Goal: Task Accomplishment & Management: Manage account settings

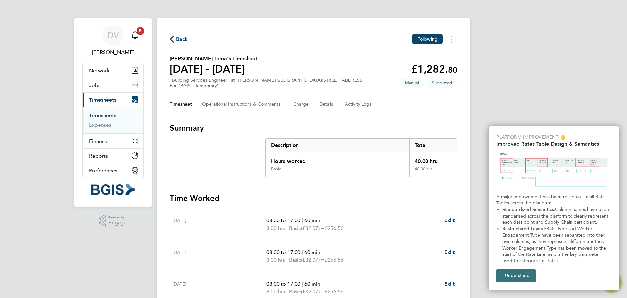
click at [518, 275] on button "I Understand" at bounding box center [516, 275] width 39 height 13
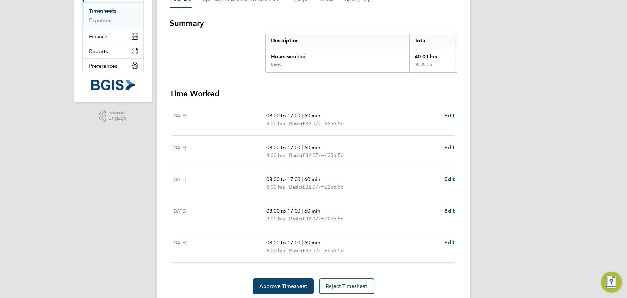
scroll to position [127, 0]
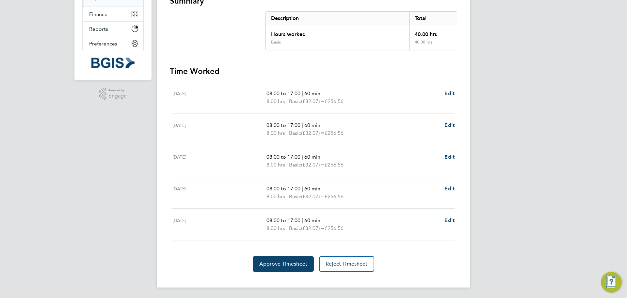
click at [8, 206] on div "DV Davinia Vassel Notifications 5 Applications: Network Sites Workers Jobs Posi…" at bounding box center [313, 85] width 627 height 424
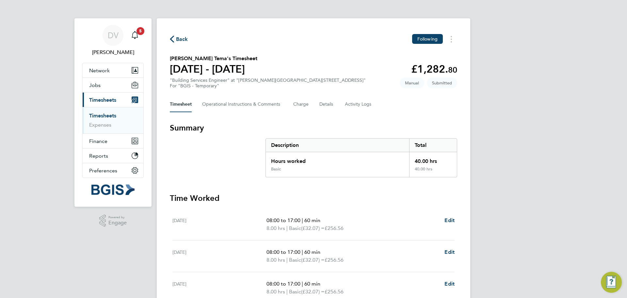
click at [101, 114] on link "Timesheets" at bounding box center [102, 115] width 27 height 6
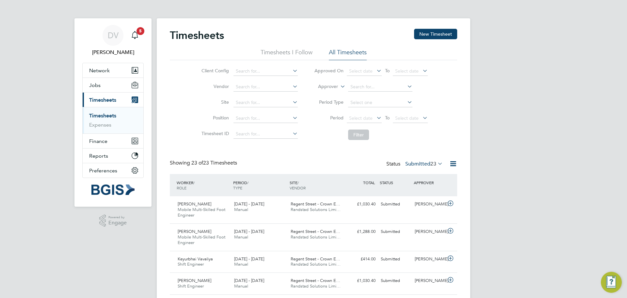
click at [274, 51] on li "Timesheets I Follow" at bounding box center [287, 54] width 52 height 12
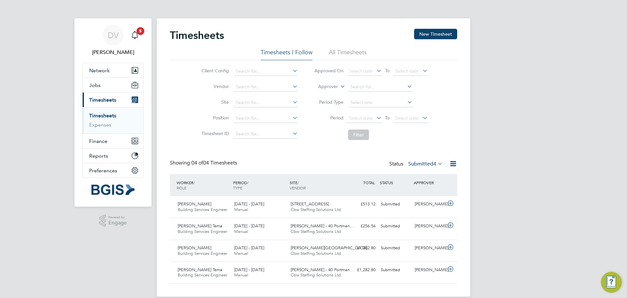
click at [181, 140] on div "Client Config Vendor Site Position Timesheet ID Approved On Select date To Sele…" at bounding box center [314, 101] width 288 height 83
click at [325, 161] on div "Showing 04 of 04 Timesheets Status Submitted 4" at bounding box center [314, 166] width 288 height 14
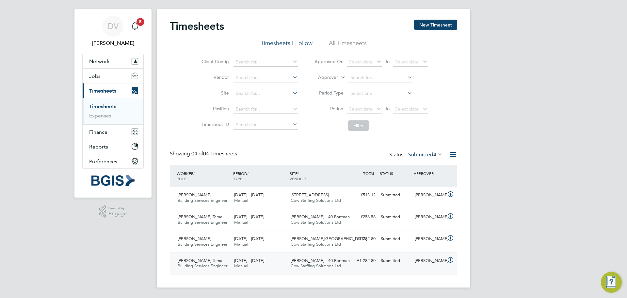
click at [451, 260] on icon at bounding box center [451, 259] width 8 height 5
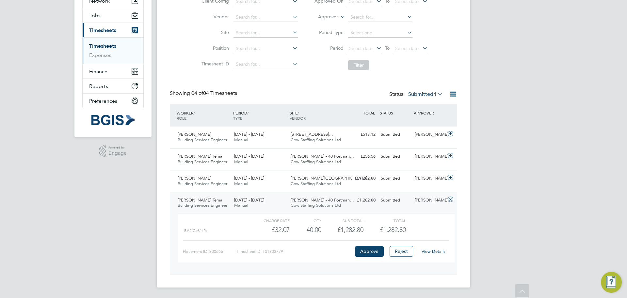
click at [433, 250] on link "View Details" at bounding box center [434, 251] width 24 height 6
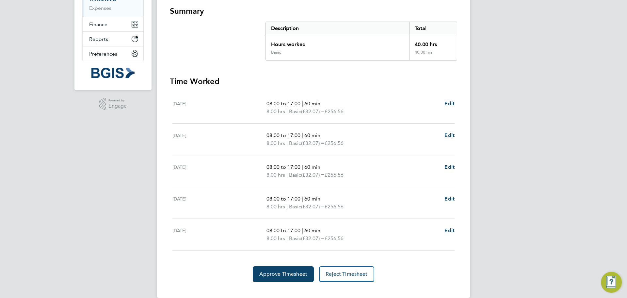
scroll to position [127, 0]
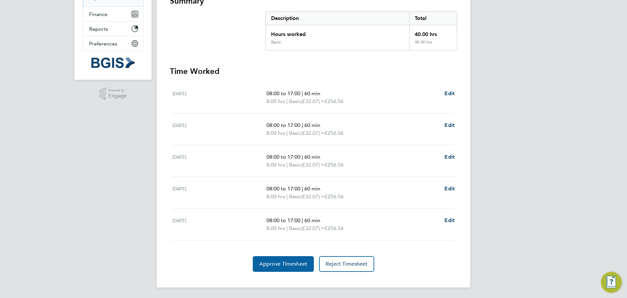
click at [283, 263] on span "Approve Timesheet" at bounding box center [283, 263] width 48 height 7
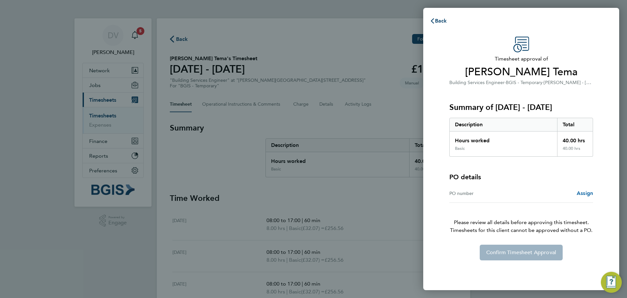
click at [581, 192] on span "Assign" at bounding box center [585, 193] width 16 height 6
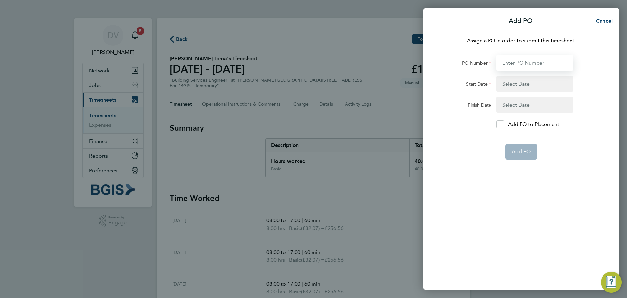
click at [516, 63] on input "PO Number" at bounding box center [535, 63] width 77 height 16
paste input "PSP2508260038"
type input "PSP2508260038"
click at [509, 83] on button "button" at bounding box center [535, 84] width 77 height 16
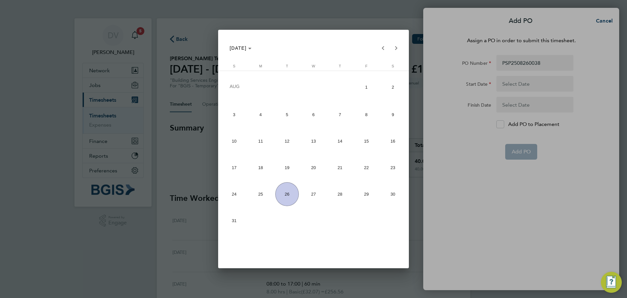
click at [262, 136] on span "11" at bounding box center [261, 141] width 24 height 24
type input "11 Aug 25"
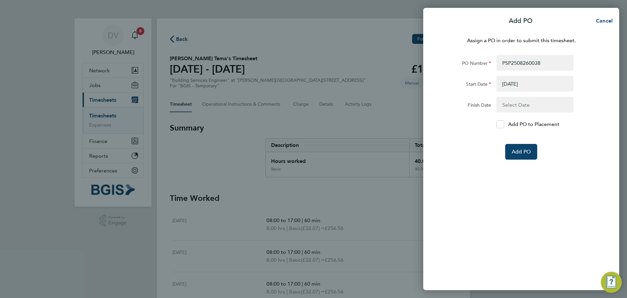
click at [511, 105] on button "button" at bounding box center [535, 105] width 77 height 16
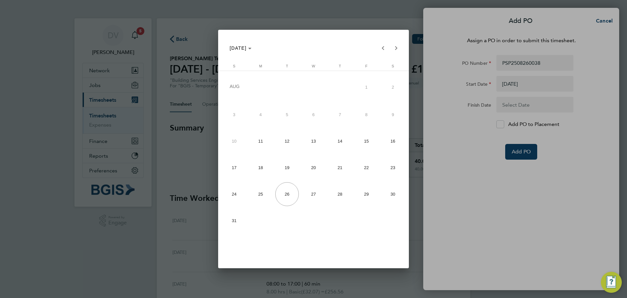
click at [368, 138] on span "15" at bounding box center [367, 141] width 24 height 24
type input "15 Aug 25"
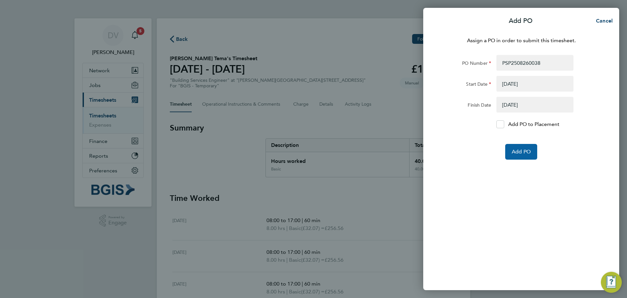
click at [520, 149] on span "Add PO" at bounding box center [521, 151] width 19 height 7
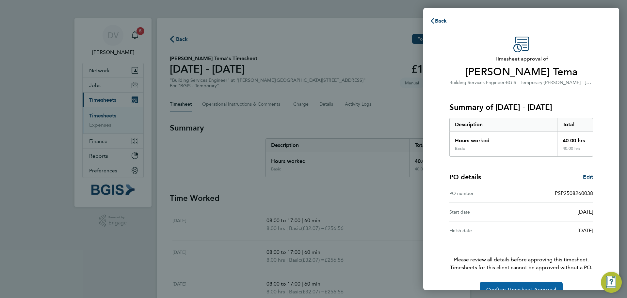
click at [513, 286] on button "Confirm Timesheet Approval" at bounding box center [521, 290] width 83 height 16
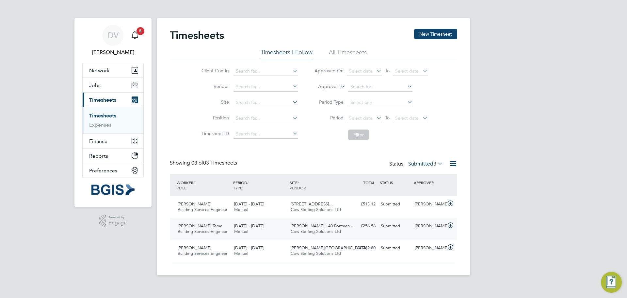
click at [447, 223] on icon at bounding box center [451, 225] width 8 height 5
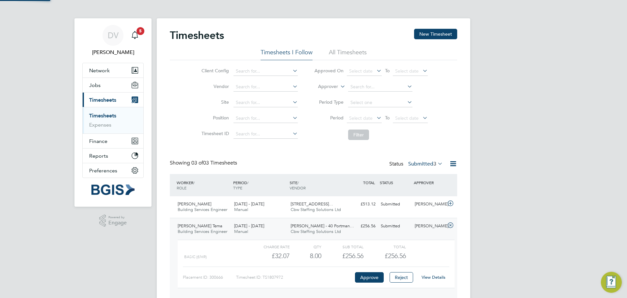
scroll to position [11, 64]
click at [434, 276] on link "View Details" at bounding box center [434, 277] width 24 height 6
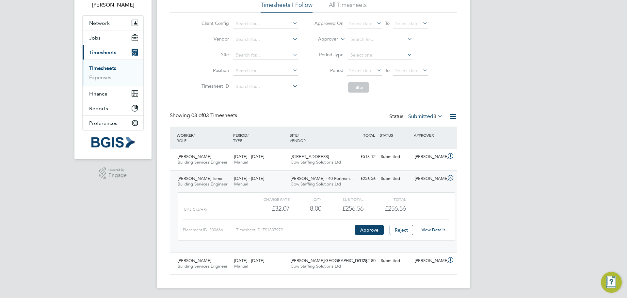
scroll to position [48, 0]
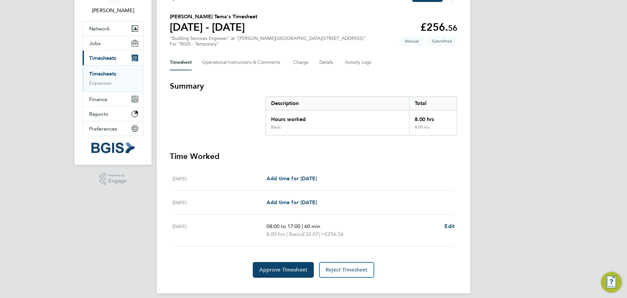
scroll to position [48, 0]
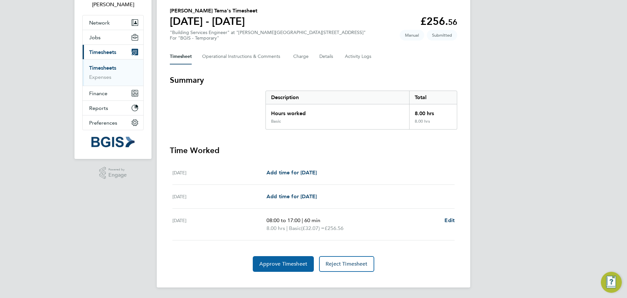
click at [287, 264] on span "Approve Timesheet" at bounding box center [283, 263] width 48 height 7
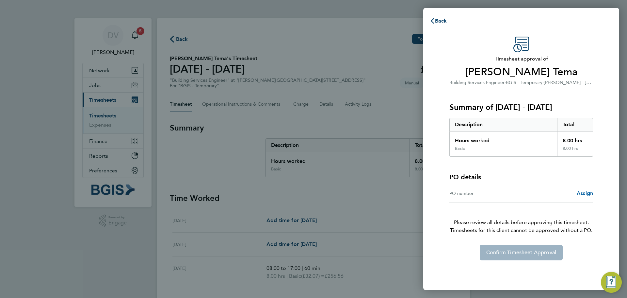
click at [588, 193] on span "Assign" at bounding box center [585, 193] width 16 height 6
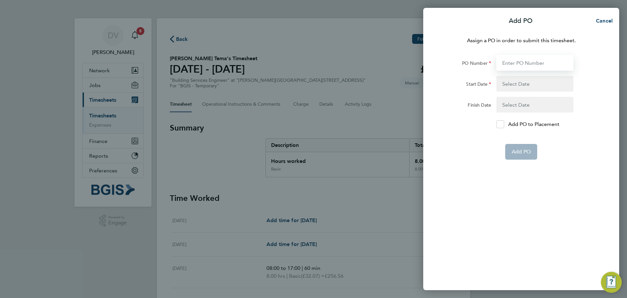
click at [519, 62] on input "PO Number" at bounding box center [535, 63] width 77 height 16
paste input "PSP2508260039"
type input "PSP2508260039"
click at [506, 83] on button "button" at bounding box center [535, 84] width 77 height 16
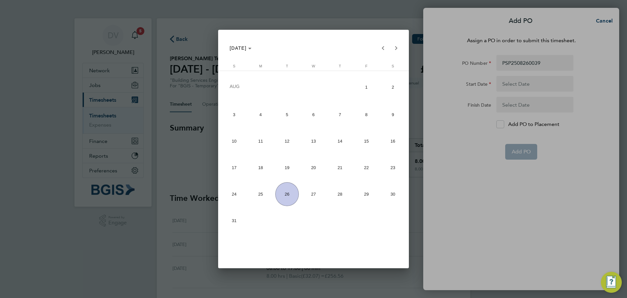
click at [263, 164] on span "18" at bounding box center [261, 168] width 24 height 24
type input "18 Aug 25"
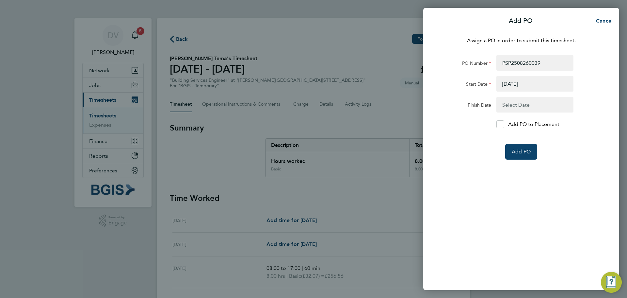
click at [513, 108] on button "button" at bounding box center [535, 105] width 77 height 16
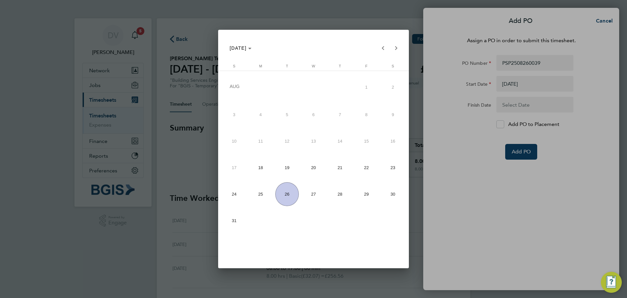
click at [260, 164] on span "18" at bounding box center [261, 168] width 24 height 24
type input "18 Aug 25"
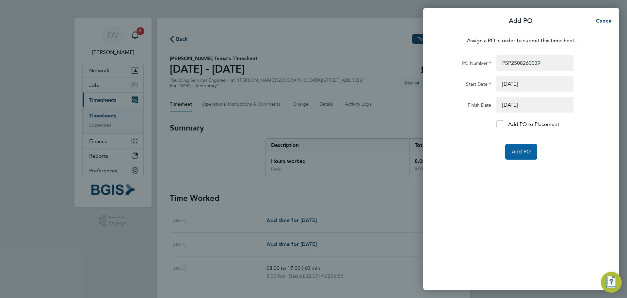
click at [518, 151] on span "Add PO" at bounding box center [521, 151] width 19 height 7
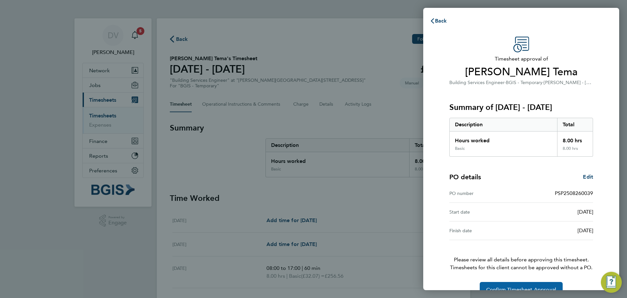
click at [529, 284] on button "Confirm Timesheet Approval" at bounding box center [521, 290] width 83 height 16
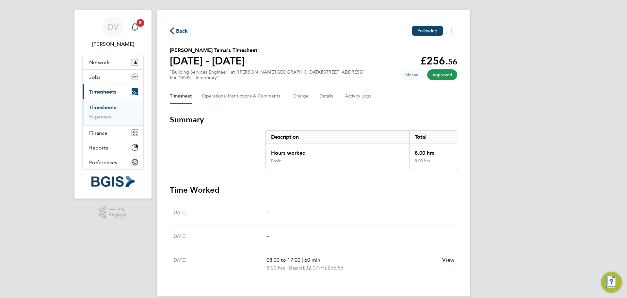
scroll to position [16, 0]
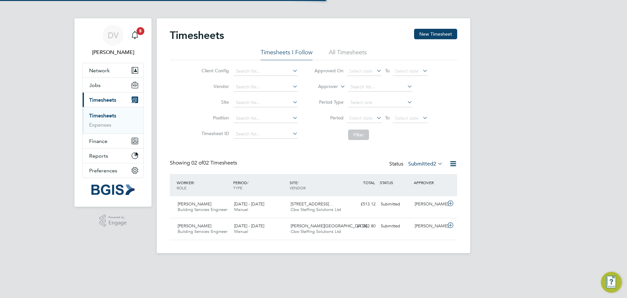
scroll to position [17, 57]
click at [450, 203] on icon at bounding box center [451, 203] width 8 height 5
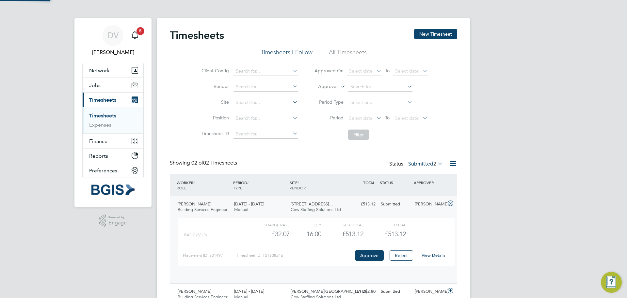
scroll to position [11, 64]
click at [433, 255] on link "View Details" at bounding box center [434, 255] width 24 height 6
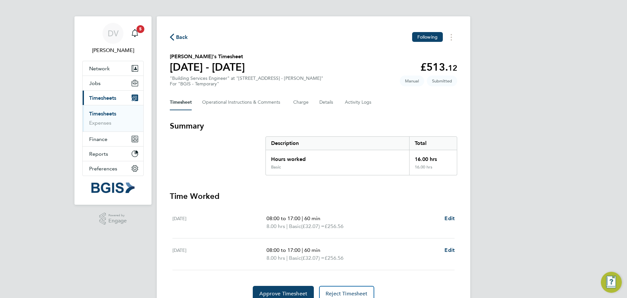
scroll to position [32, 0]
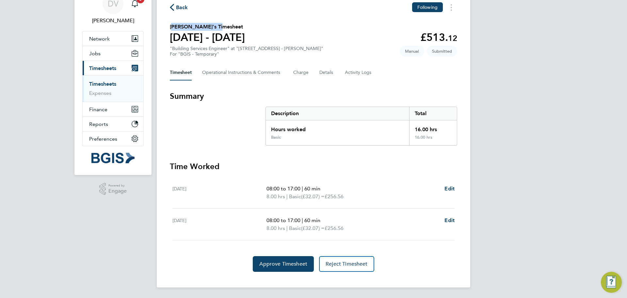
drag, startPoint x: 219, startPoint y: 26, endPoint x: 159, endPoint y: 23, distance: 60.5
click at [159, 23] on div "Back Following [PERSON_NAME]'s Timesheet [DATE] - [DATE] £513. 12 "Building Ser…" at bounding box center [314, 137] width 314 height 301
copy h2 "[PERSON_NAME]"
click at [286, 267] on button "Approve Timesheet" at bounding box center [283, 264] width 61 height 16
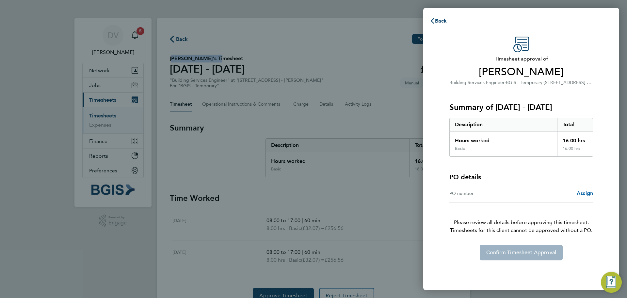
click at [590, 196] on span "Assign" at bounding box center [585, 193] width 16 height 6
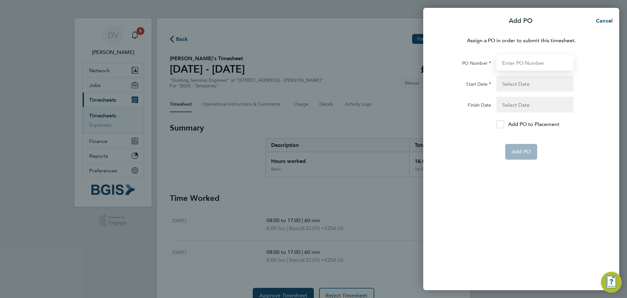
click at [525, 61] on input "PO Number" at bounding box center [535, 63] width 77 height 16
paste input "PSP2508260046"
type input "PSP2508260046"
click at [510, 83] on button "button" at bounding box center [535, 84] width 77 height 16
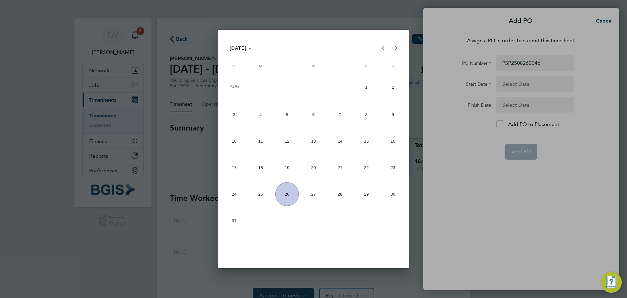
click at [337, 168] on span "21" at bounding box center [340, 168] width 24 height 24
type input "21 Aug 25"
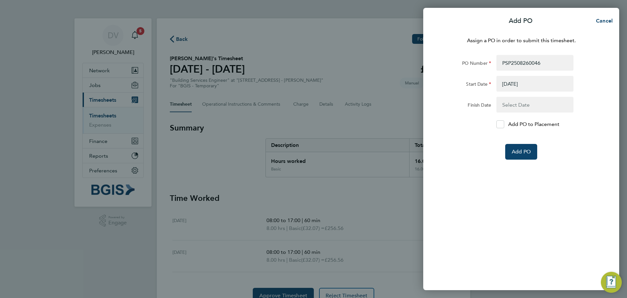
click at [522, 104] on button "button" at bounding box center [535, 105] width 77 height 16
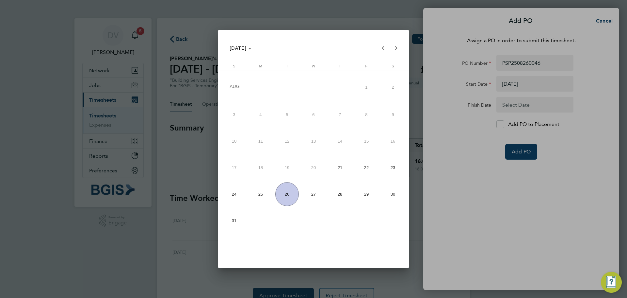
click at [360, 164] on span "22" at bounding box center [367, 168] width 24 height 24
type input "22 Aug 25"
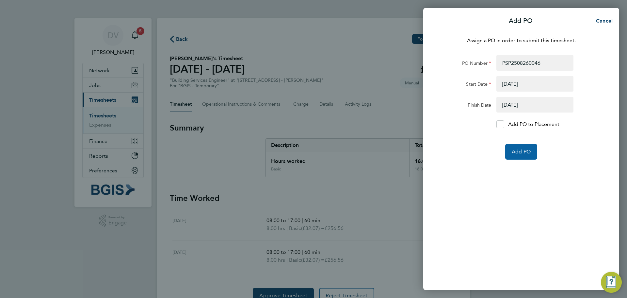
click at [512, 153] on span "Add PO" at bounding box center [521, 151] width 19 height 7
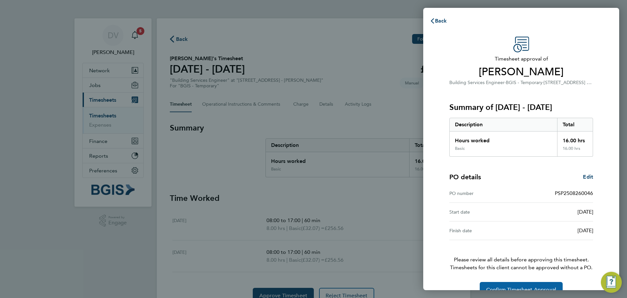
click at [516, 287] on span "Confirm Timesheet Approval" at bounding box center [522, 289] width 70 height 7
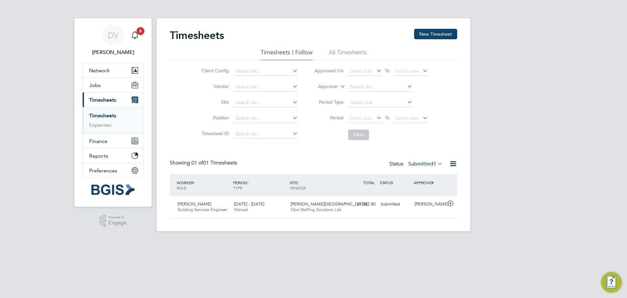
scroll to position [17, 57]
click at [450, 202] on icon at bounding box center [451, 203] width 8 height 5
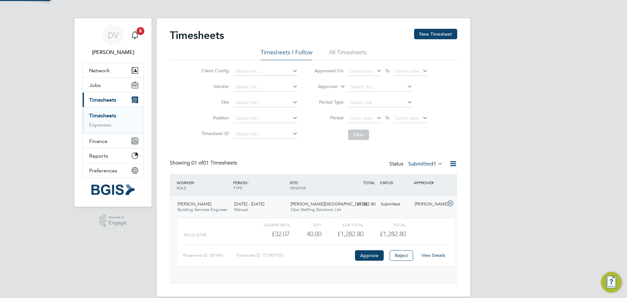
scroll to position [11, 64]
click at [433, 253] on link "View Details" at bounding box center [434, 255] width 24 height 6
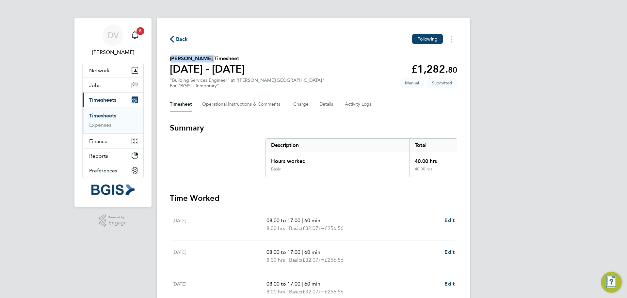
drag, startPoint x: 206, startPoint y: 56, endPoint x: 156, endPoint y: 56, distance: 50.0
click at [156, 56] on div "DV Davinia Vassel Notifications 5 Applications: Network Sites Workers Jobs Posi…" at bounding box center [313, 212] width 627 height 424
copy h2 "Alberto Urban"
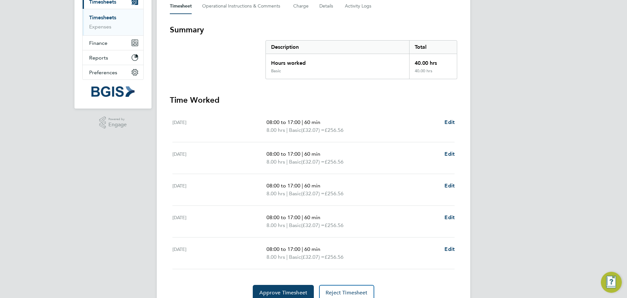
scroll to position [127, 0]
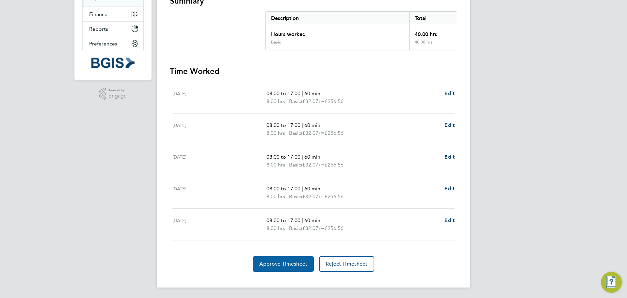
click at [276, 265] on span "Approve Timesheet" at bounding box center [283, 263] width 48 height 7
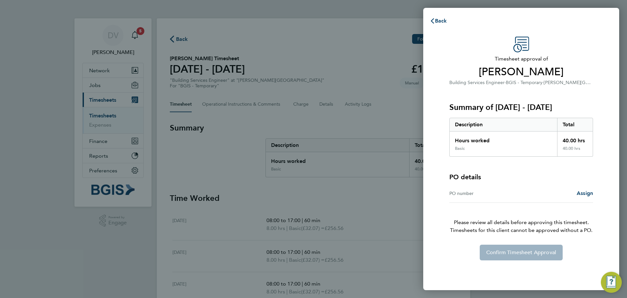
click at [488, 197] on div "PO number" at bounding box center [486, 193] width 72 height 8
click at [460, 195] on div "PO number" at bounding box center [486, 193] width 72 height 8
click at [586, 192] on span "Assign" at bounding box center [585, 193] width 16 height 6
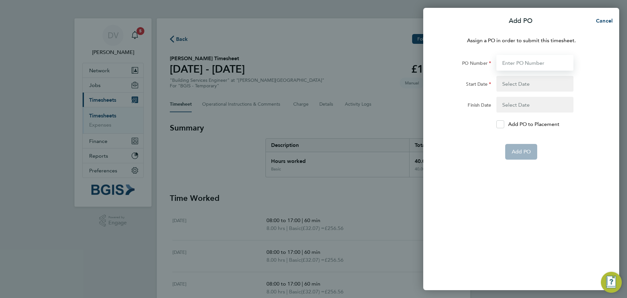
click at [515, 63] on input "PO Number" at bounding box center [535, 63] width 77 height 16
paste input "PSP2508260050"
type input "PSP2508260050"
click at [515, 84] on button "button" at bounding box center [535, 84] width 77 height 16
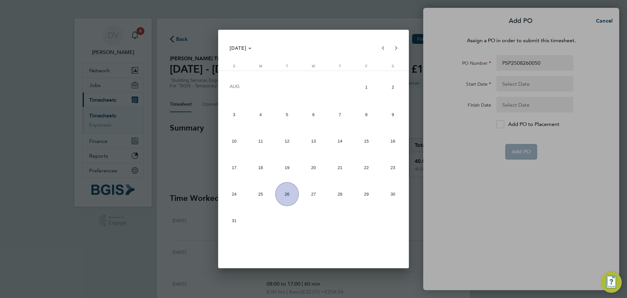
click at [256, 167] on span "18" at bounding box center [261, 168] width 24 height 24
type input "18 Aug 25"
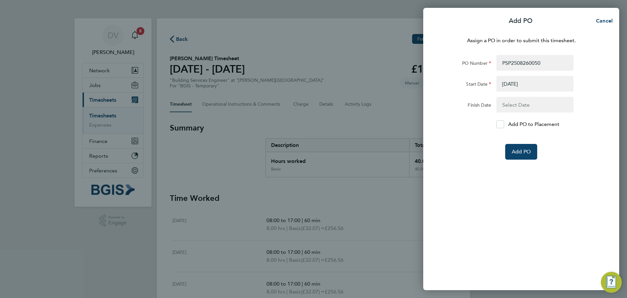
click at [510, 106] on button "button" at bounding box center [535, 105] width 77 height 16
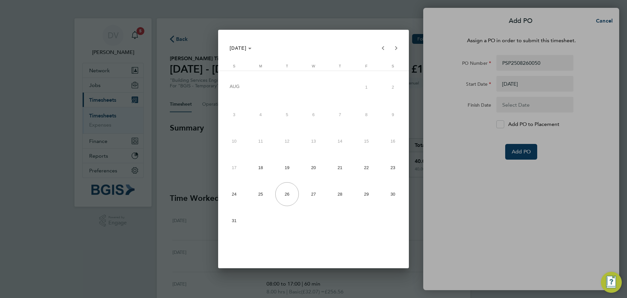
click at [368, 164] on span "22" at bounding box center [367, 168] width 24 height 24
type input "22 Aug 25"
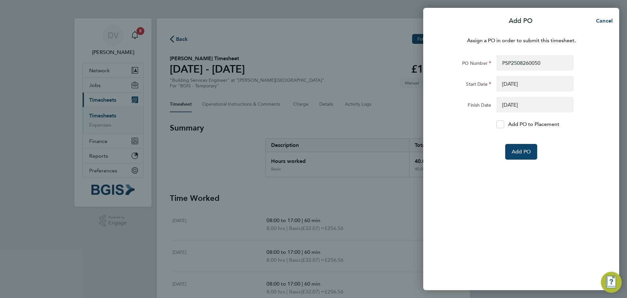
click at [477, 211] on div "Assign a PO in order to submit this timesheet. PO Number PSP2508260050 Start Da…" at bounding box center [521, 159] width 196 height 261
click at [521, 147] on button "Add PO" at bounding box center [521, 152] width 32 height 16
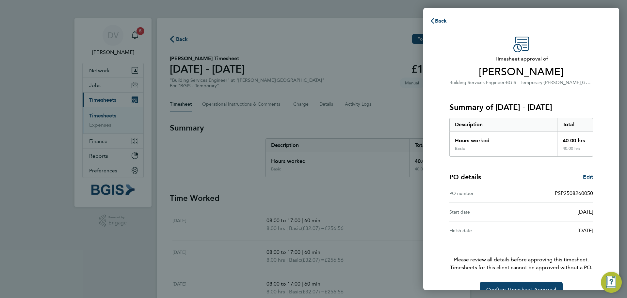
scroll to position [15, 0]
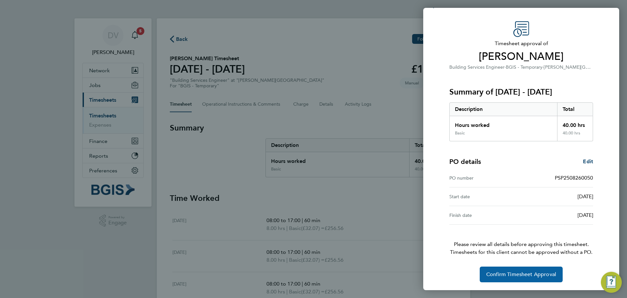
click at [521, 278] on button "Confirm Timesheet Approval" at bounding box center [521, 274] width 83 height 16
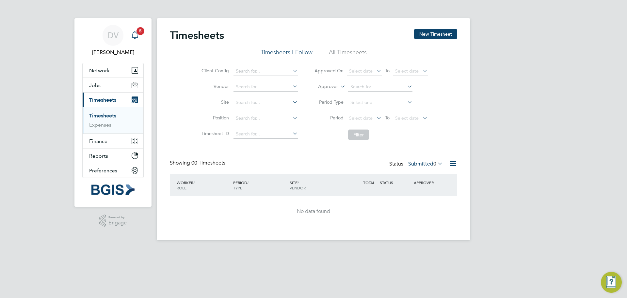
click at [136, 37] on icon "Main navigation" at bounding box center [135, 35] width 8 height 8
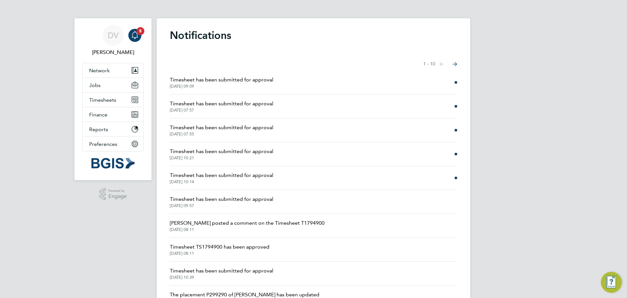
click at [186, 154] on span "Timesheet has been submitted for approval" at bounding box center [222, 151] width 104 height 8
click at [100, 97] on span "Timesheets" at bounding box center [102, 100] width 27 height 6
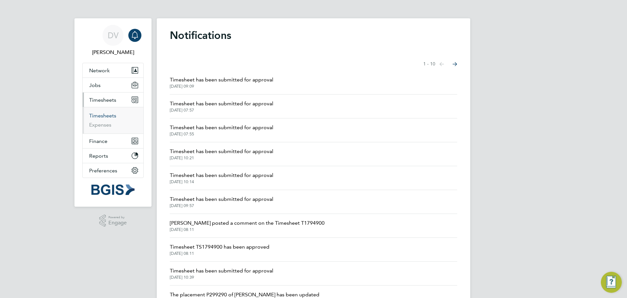
click at [97, 115] on link "Timesheets" at bounding box center [102, 115] width 27 height 6
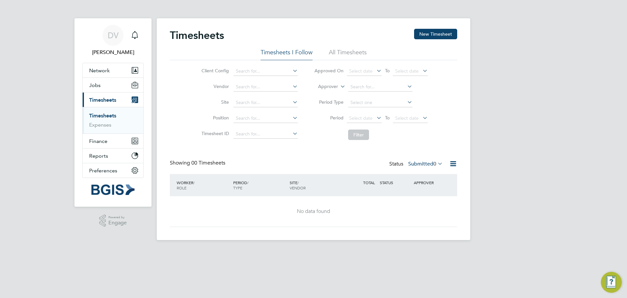
click at [338, 52] on li "All Timesheets" at bounding box center [348, 54] width 38 height 12
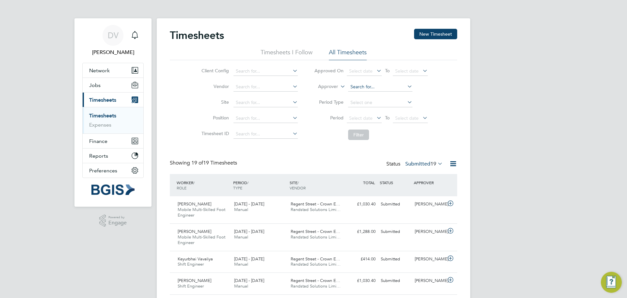
click at [399, 86] on input at bounding box center [380, 86] width 64 height 9
click at [372, 111] on li "[PERSON_NAME]" at bounding box center [382, 113] width 69 height 9
type input "[PERSON_NAME]"
click at [357, 134] on button "Filter" at bounding box center [358, 134] width 21 height 10
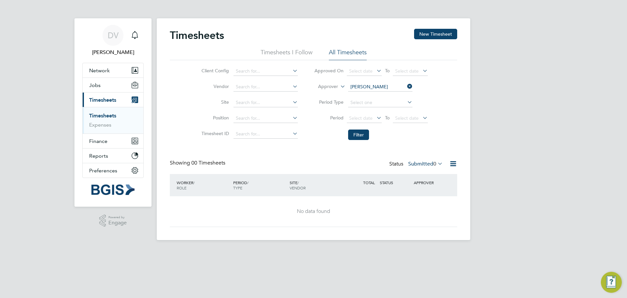
click at [406, 86] on icon at bounding box center [406, 86] width 0 height 9
click at [390, 88] on input at bounding box center [380, 86] width 64 height 9
click at [364, 94] on li "[PERSON_NAME]" at bounding box center [382, 95] width 69 height 9
type input "[PERSON_NAME]"
click at [353, 135] on button "Filter" at bounding box center [358, 134] width 21 height 10
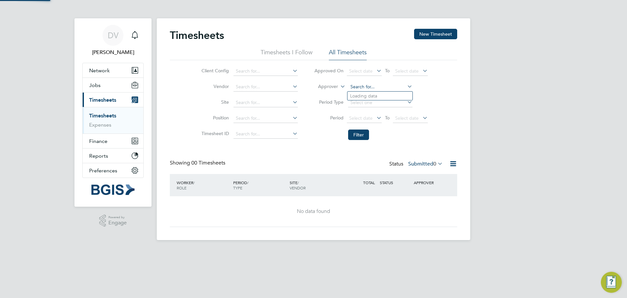
click at [382, 85] on input at bounding box center [380, 86] width 64 height 9
type input "n"
click at [366, 93] on b "[PERSON_NAME]" at bounding box center [369, 96] width 38 height 6
type input "[PERSON_NAME]"
click at [359, 134] on button "Filter" at bounding box center [358, 134] width 21 height 10
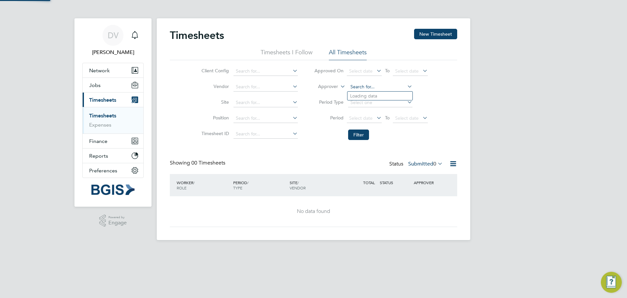
click at [391, 84] on input at bounding box center [380, 86] width 64 height 9
click at [368, 95] on li "[PERSON_NAME]" at bounding box center [395, 95] width 94 height 9
type input "[PERSON_NAME]"
click at [355, 135] on button "Filter" at bounding box center [358, 134] width 21 height 10
